Goal: Task Accomplishment & Management: Manage account settings

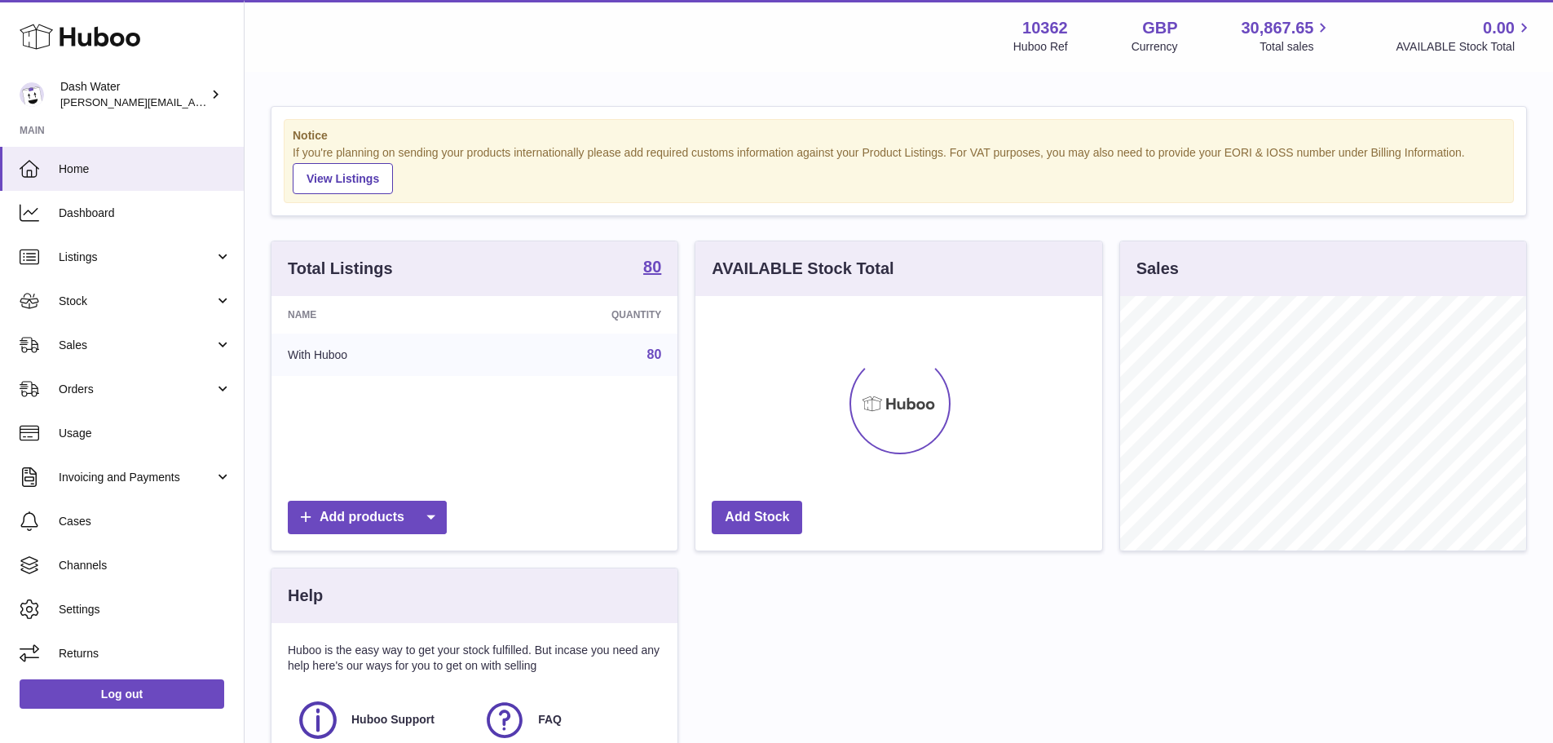
scroll to position [254, 407]
drag, startPoint x: 1187, startPoint y: 652, endPoint x: 523, endPoint y: 571, distance: 668.5
click at [1187, 652] on div "Total Listings 80 Name Quantity With Huboo 80 Add products AVAILABLE Stock Tota…" at bounding box center [899, 543] width 1273 height 607
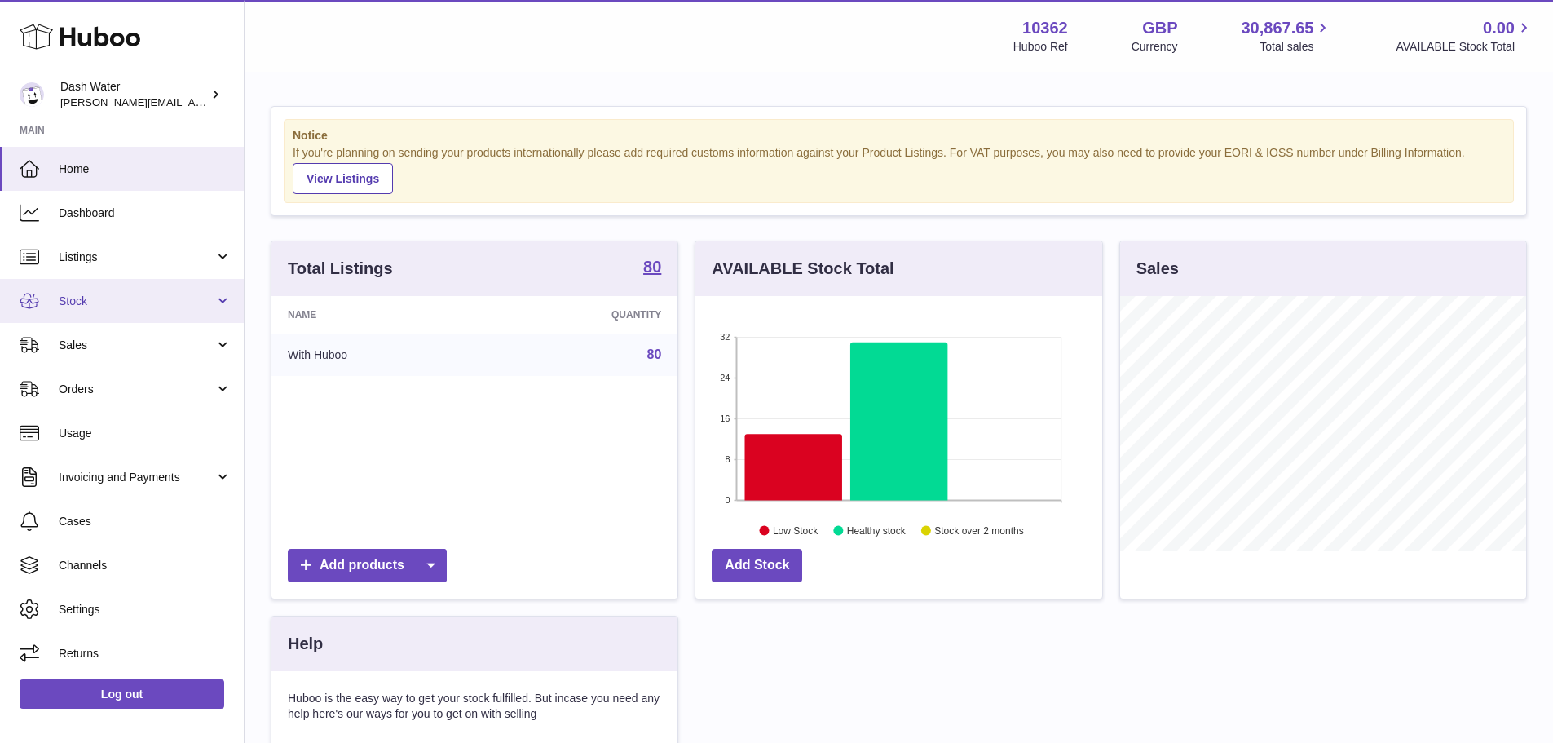
click at [77, 300] on span "Stock" at bounding box center [137, 300] width 156 height 15
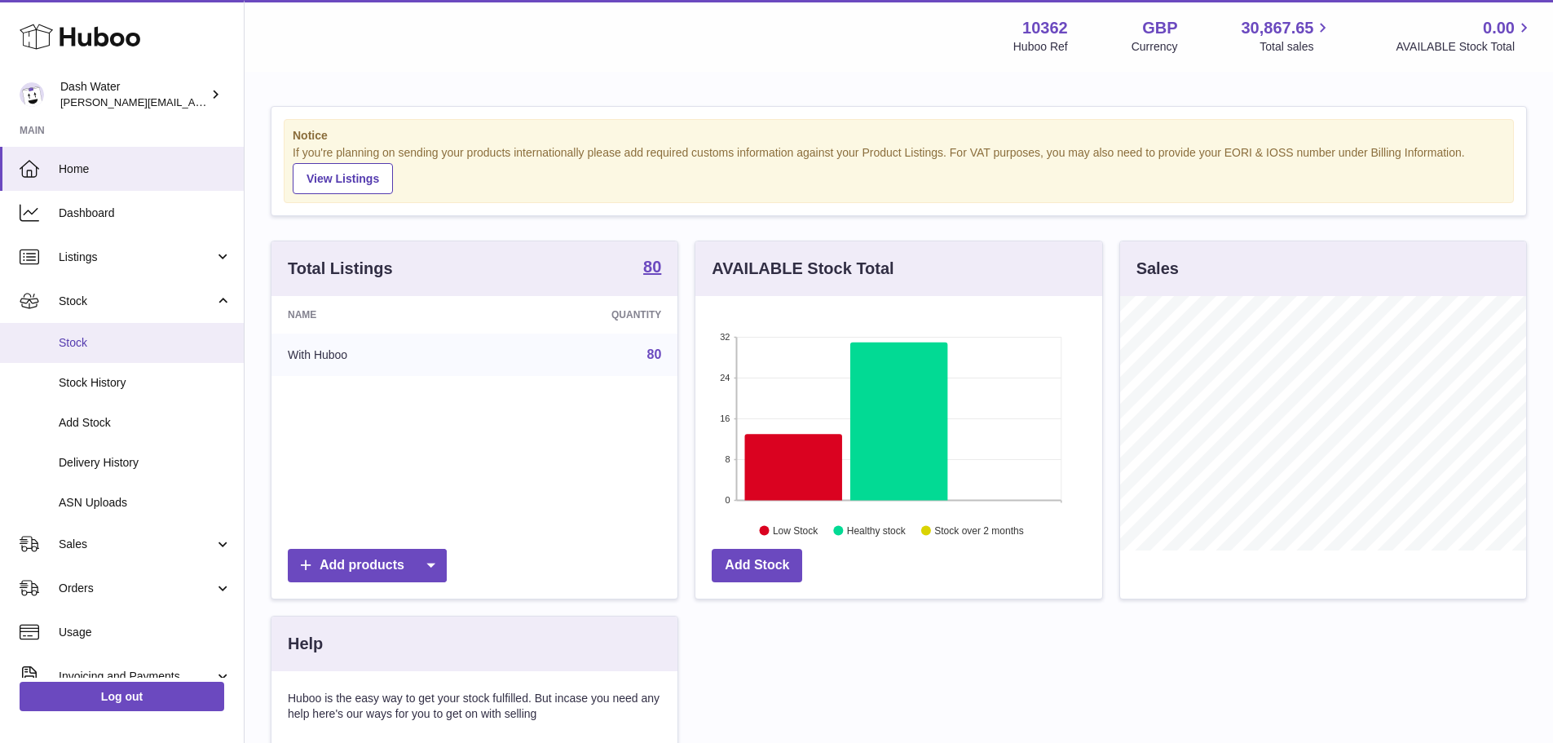
click at [88, 345] on span "Stock" at bounding box center [145, 342] width 173 height 15
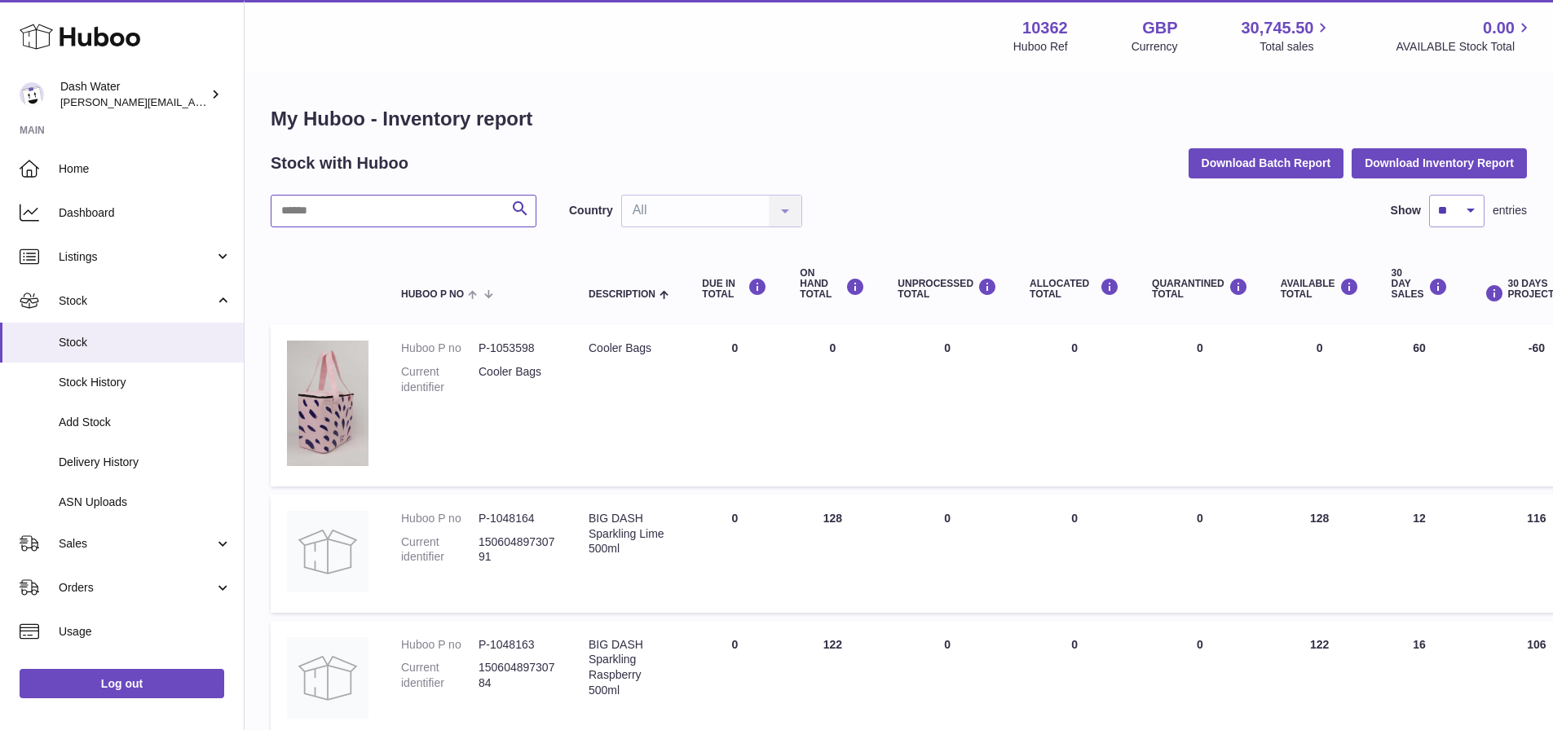
click at [384, 210] on input "text" at bounding box center [404, 211] width 266 height 33
type input "*****"
